Goal: Use online tool/utility: Use online tool/utility

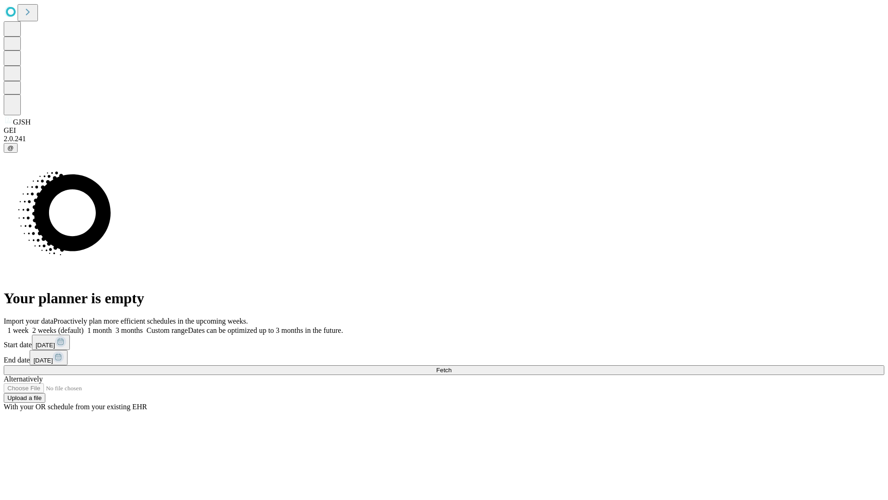
click at [452, 366] on span "Fetch" at bounding box center [443, 369] width 15 height 7
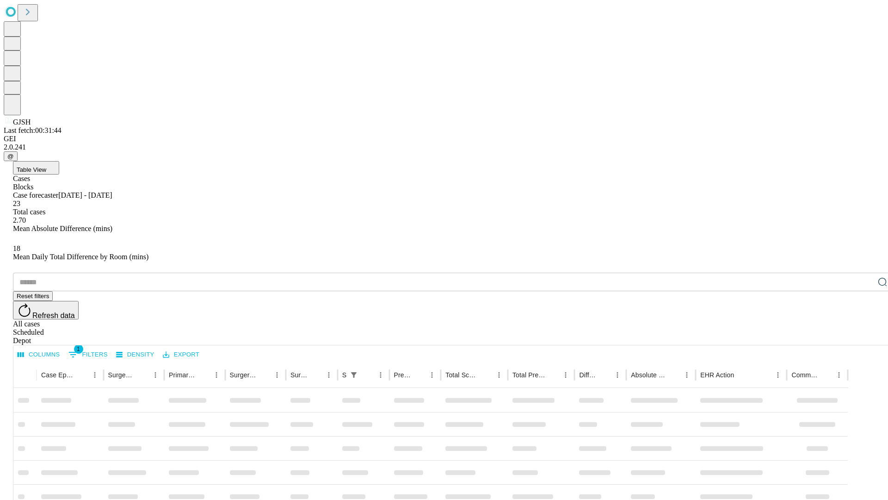
click at [864, 336] on div "Depot" at bounding box center [453, 340] width 881 height 8
